Goal: Check status: Check status

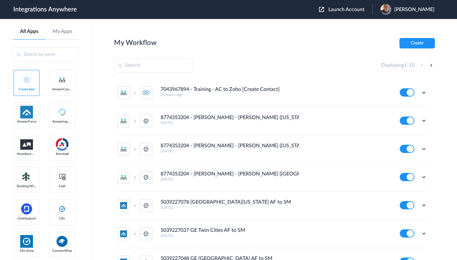
click at [341, 8] on span "Launch Account" at bounding box center [347, 9] width 36 height 5
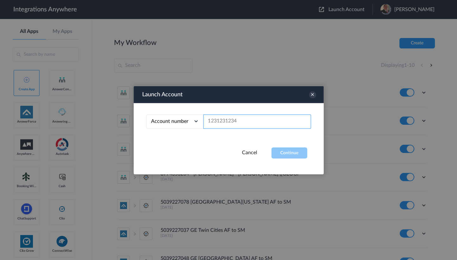
click at [222, 120] on input "text" at bounding box center [257, 121] width 108 height 14
paste input "8666547508"
type input "8666547508"
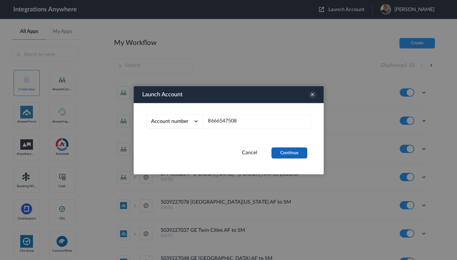
click at [296, 153] on button "Continue" at bounding box center [289, 152] width 36 height 11
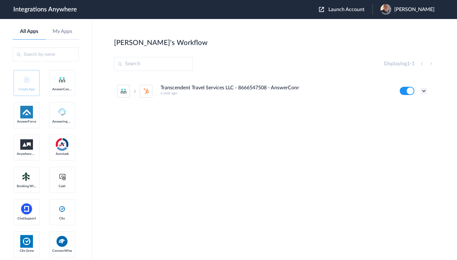
click at [424, 89] on icon at bounding box center [424, 91] width 6 height 6
click at [404, 119] on li "Task history" at bounding box center [406, 118] width 41 height 12
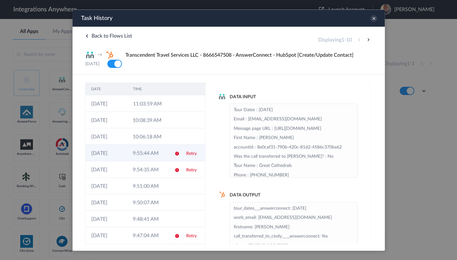
click at [116, 152] on td "09-09-2025" at bounding box center [105, 152] width 41 height 16
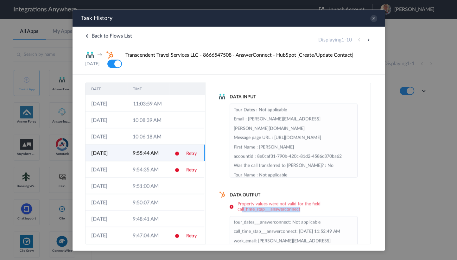
drag, startPoint x: 242, startPoint y: 210, endPoint x: 306, endPoint y: 210, distance: 64.6
click at [306, 210] on h6 "Property values were not valid for the field call_time_stap___answerconnect" at bounding box center [293, 206] width 128 height 11
click at [310, 207] on h6 "Property values were not valid for the field call_time_stap___answerconnect" at bounding box center [293, 206] width 128 height 11
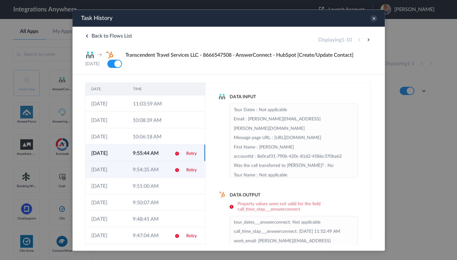
click at [140, 176] on td "9:54:35 AM" at bounding box center [147, 169] width 41 height 16
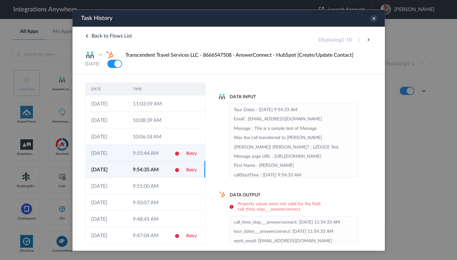
click at [140, 154] on td "9:55:44 AM" at bounding box center [147, 152] width 41 height 16
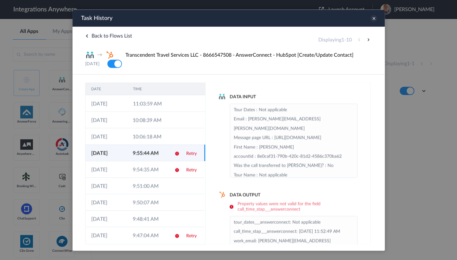
click at [373, 17] on icon at bounding box center [373, 18] width 7 height 7
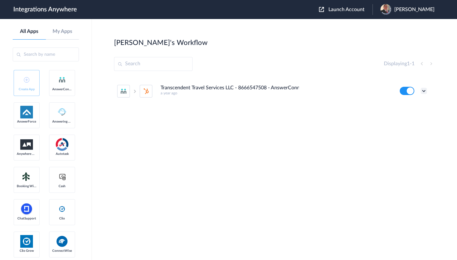
click at [424, 89] on icon at bounding box center [424, 91] width 6 height 6
click at [405, 106] on link "Edit" at bounding box center [398, 105] width 15 height 4
click at [423, 91] on icon at bounding box center [424, 91] width 6 height 6
click at [399, 118] on link "Task history" at bounding box center [406, 117] width 30 height 4
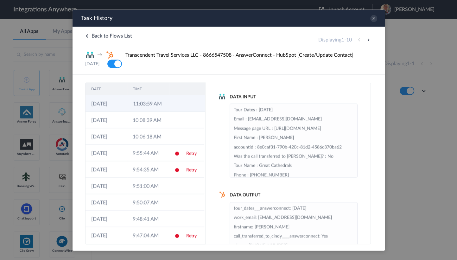
click at [137, 103] on td "11:03:59 AM" at bounding box center [148, 103] width 42 height 16
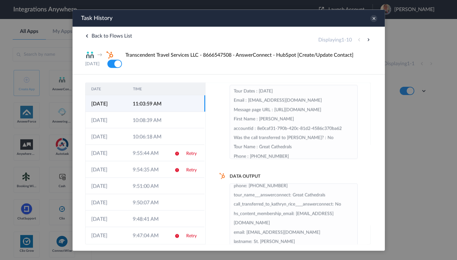
scroll to position [29, 0]
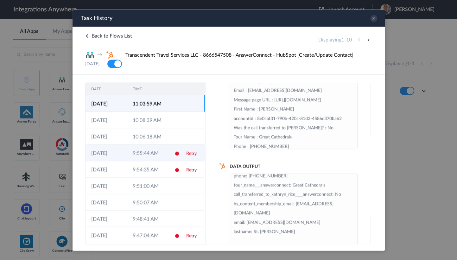
click at [136, 150] on td "9:55:44 AM" at bounding box center [147, 152] width 41 height 16
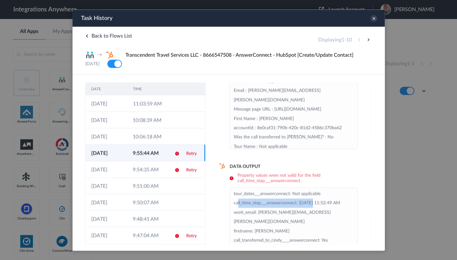
drag, startPoint x: 237, startPoint y: 202, endPoint x: 312, endPoint y: 203, distance: 75.1
click at [312, 203] on li "tour_dates___answerconnect: Not applicable call_time_stap___answerconnect: 09-0…" at bounding box center [293, 259] width 120 height 140
click at [319, 203] on li "tour_dates___answerconnect: Not applicable call_time_stap___answerconnect: 09-0…" at bounding box center [293, 259] width 120 height 140
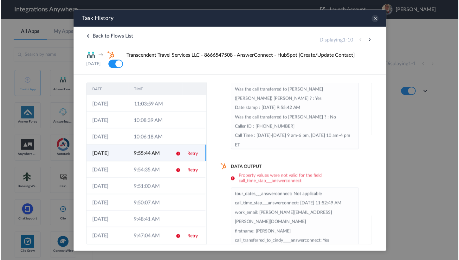
scroll to position [86, 0]
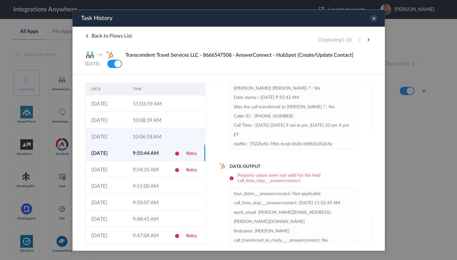
click at [143, 136] on td "10:06:18 AM" at bounding box center [147, 136] width 41 height 16
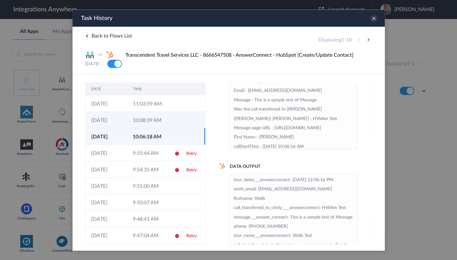
click at [145, 125] on td "10:08:39 AM" at bounding box center [147, 120] width 41 height 16
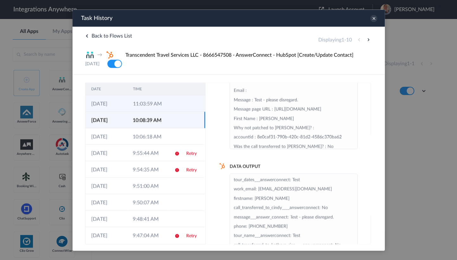
click at [150, 111] on td "11:03:59 AM" at bounding box center [148, 103] width 42 height 16
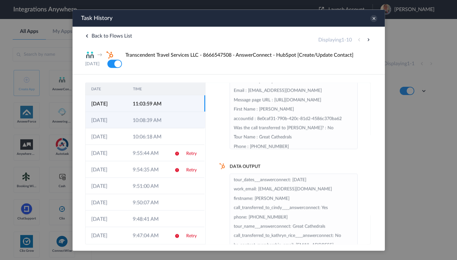
click at [150, 119] on td "10:08:39 AM" at bounding box center [147, 120] width 41 height 16
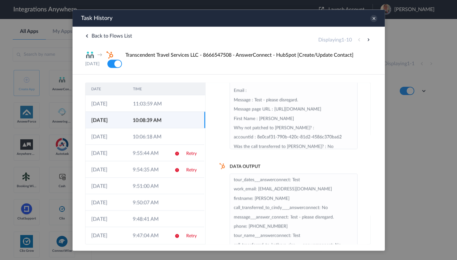
click at [148, 126] on td "10:08:39 AM" at bounding box center [147, 120] width 41 height 16
click at [146, 133] on td "10:06:18 AM" at bounding box center [147, 136] width 41 height 16
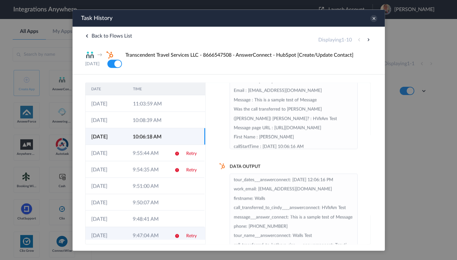
click at [143, 232] on td "9:47:04 AM" at bounding box center [147, 235] width 41 height 16
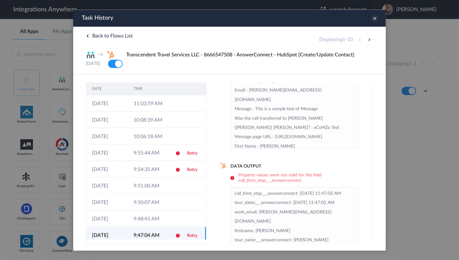
click at [373, 18] on icon at bounding box center [374, 18] width 7 height 7
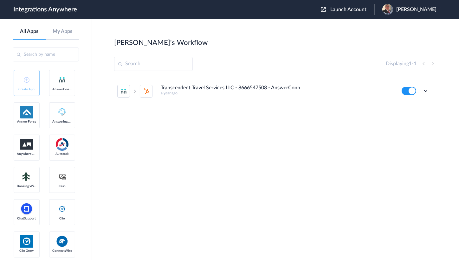
click at [276, 42] on div "Kathryn's Workflow Create" at bounding box center [275, 42] width 322 height 9
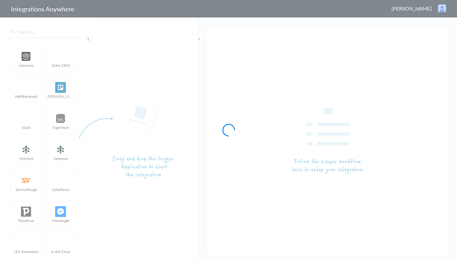
type input "Transcendent Travel Services LLC - 8666547508 - AnswerConnect - HubSpot [Create…"
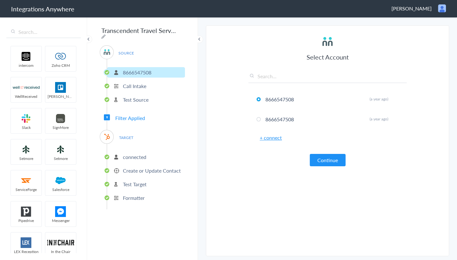
click at [133, 174] on ul "connected Create or Update Contact Test Target Formatter" at bounding box center [146, 177] width 78 height 66
click at [134, 171] on p "Create or Update Contact" at bounding box center [152, 170] width 58 height 7
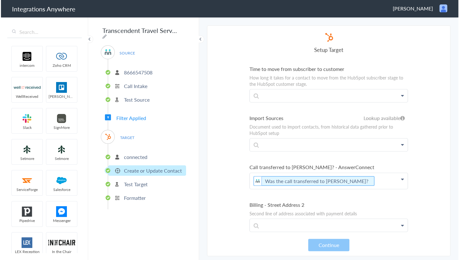
scroll to position [3009, 0]
